Goal: Download file/media

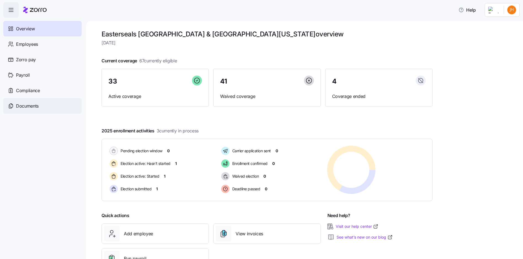
click at [32, 107] on span "Documents" at bounding box center [27, 106] width 23 height 7
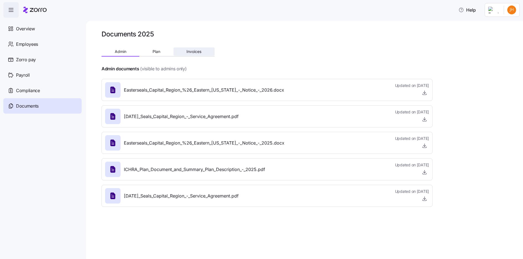
click at [195, 50] on span "Invoices" at bounding box center [194, 52] width 15 height 4
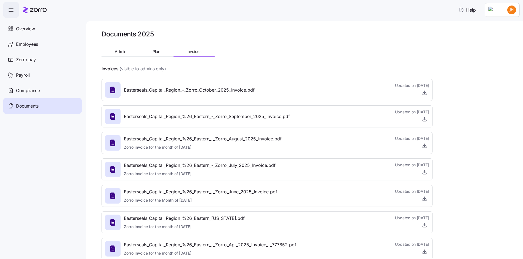
click at [119, 93] on div at bounding box center [112, 89] width 15 height 15
drag, startPoint x: 152, startPoint y: 92, endPoint x: 166, endPoint y: 94, distance: 14.8
click at [153, 92] on span "Easterseals_Capital_Region_-_Zorro_October_2025_Invoice.pdf" at bounding box center [189, 90] width 131 height 7
click at [425, 93] on icon "button" at bounding box center [425, 92] width 0 height 3
click at [427, 118] on icon "button" at bounding box center [425, 119] width 6 height 6
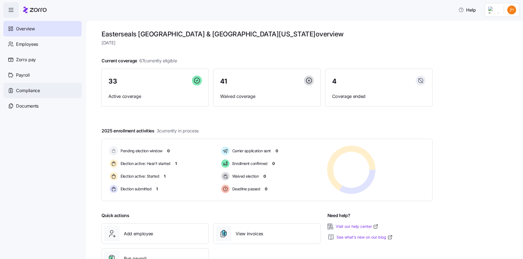
click at [34, 91] on span "Compliance" at bounding box center [28, 90] width 24 height 7
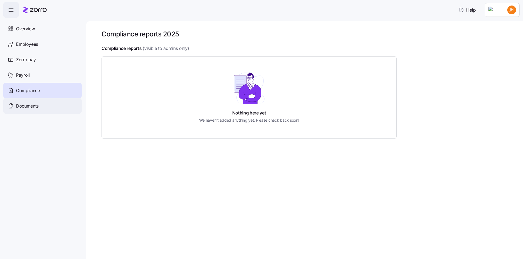
click at [27, 108] on span "Documents" at bounding box center [27, 106] width 23 height 7
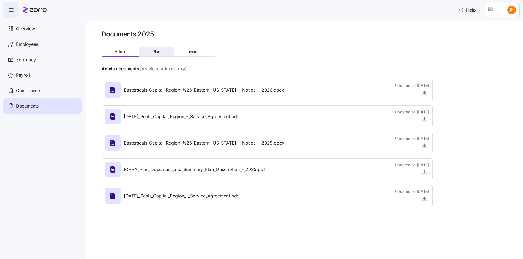
click at [156, 52] on span "Plan" at bounding box center [157, 52] width 8 height 4
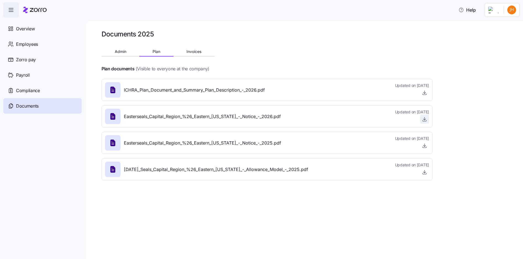
click at [423, 118] on icon "button" at bounding box center [425, 119] width 6 height 6
click at [424, 93] on icon "button" at bounding box center [425, 93] width 6 height 6
click at [27, 89] on span "Compliance" at bounding box center [28, 90] width 24 height 7
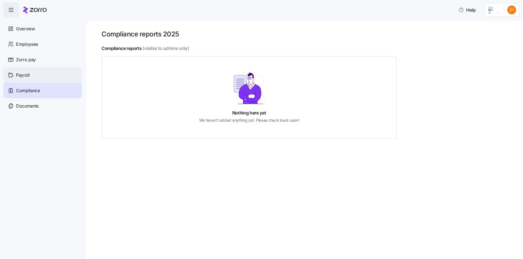
click at [20, 77] on span "Payroll" at bounding box center [23, 75] width 14 height 7
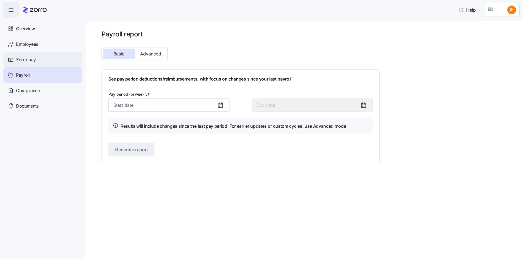
click at [31, 59] on span "Zorro pay" at bounding box center [26, 59] width 20 height 7
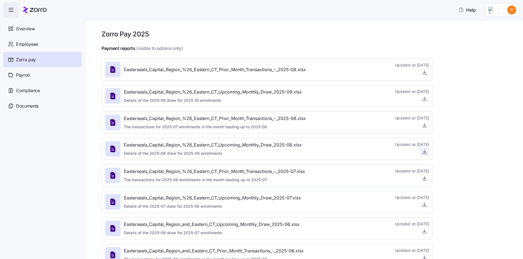
click at [424, 153] on icon "button" at bounding box center [425, 152] width 6 height 6
click at [424, 124] on icon "button" at bounding box center [425, 126] width 6 height 6
click at [425, 98] on icon "button" at bounding box center [425, 99] width 6 height 6
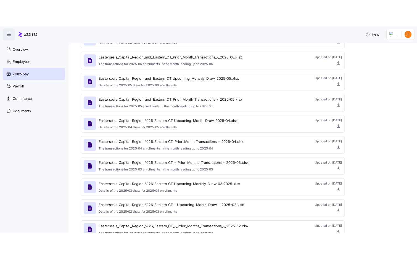
scroll to position [283, 0]
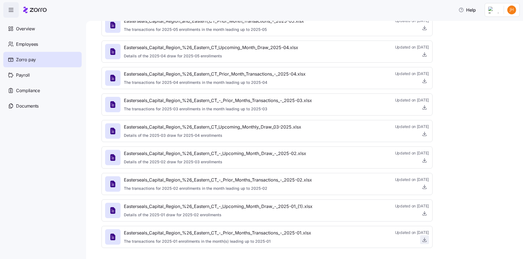
click at [425, 242] on icon "button" at bounding box center [425, 240] width 6 height 6
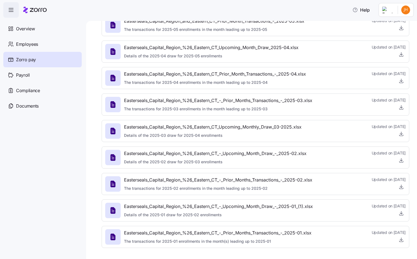
click at [243, 239] on div "Easterseals_Capital_Region_%26_Eastern_CT_-_Prior_Months_Transactions_-_2025-01…" at bounding box center [217, 237] width 187 height 15
click at [398, 239] on icon "button" at bounding box center [401, 240] width 6 height 6
click at [398, 214] on icon "button" at bounding box center [401, 214] width 6 height 6
click at [398, 189] on icon "button" at bounding box center [401, 187] width 6 height 6
click at [398, 159] on icon "button" at bounding box center [401, 161] width 6 height 6
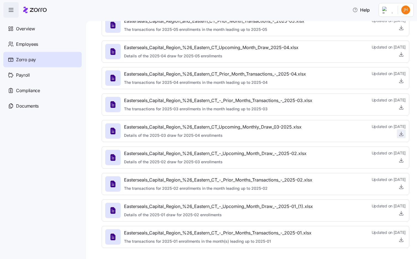
click at [398, 134] on icon "button" at bounding box center [401, 134] width 6 height 6
click at [398, 107] on icon "button" at bounding box center [401, 108] width 6 height 6
click at [398, 80] on icon "button" at bounding box center [401, 81] width 6 height 6
click at [398, 55] on icon "button" at bounding box center [401, 55] width 6 height 6
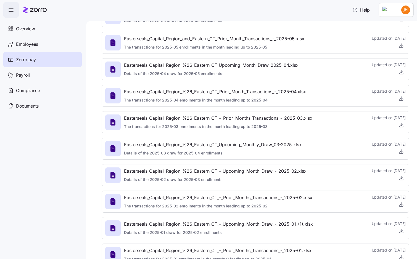
scroll to position [255, 0]
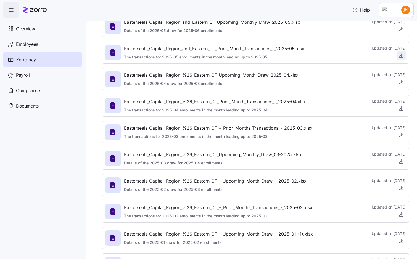
click at [400, 55] on icon "button" at bounding box center [401, 55] width 2 height 1
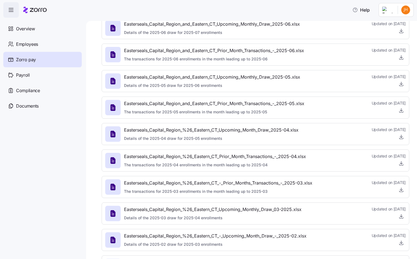
scroll to position [200, 0]
click at [398, 84] on icon "button" at bounding box center [401, 84] width 6 height 6
click at [398, 55] on icon "button" at bounding box center [401, 58] width 6 height 6
click at [398, 32] on icon "button" at bounding box center [401, 31] width 6 height 6
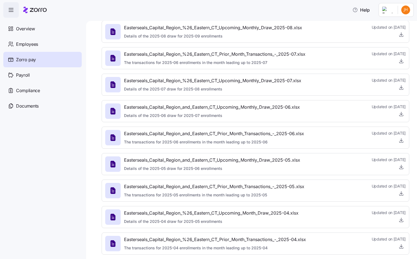
scroll to position [90, 0]
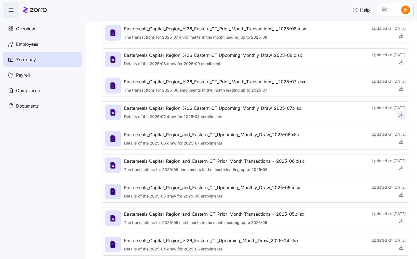
click at [398, 114] on icon "button" at bounding box center [401, 115] width 6 height 6
click at [398, 86] on icon "button" at bounding box center [401, 89] width 6 height 6
click at [398, 61] on icon "button" at bounding box center [401, 62] width 6 height 6
click at [399, 36] on icon "button" at bounding box center [401, 36] width 6 height 6
click at [398, 36] on icon "button" at bounding box center [401, 36] width 6 height 6
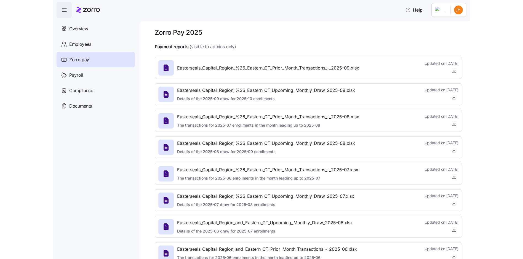
scroll to position [0, 0]
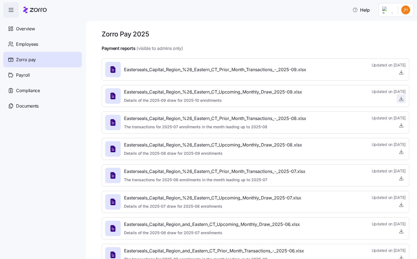
click at [399, 99] on icon "button" at bounding box center [401, 99] width 6 height 6
click at [398, 75] on icon "button" at bounding box center [401, 73] width 6 height 6
